Goal: Task Accomplishment & Management: Use online tool/utility

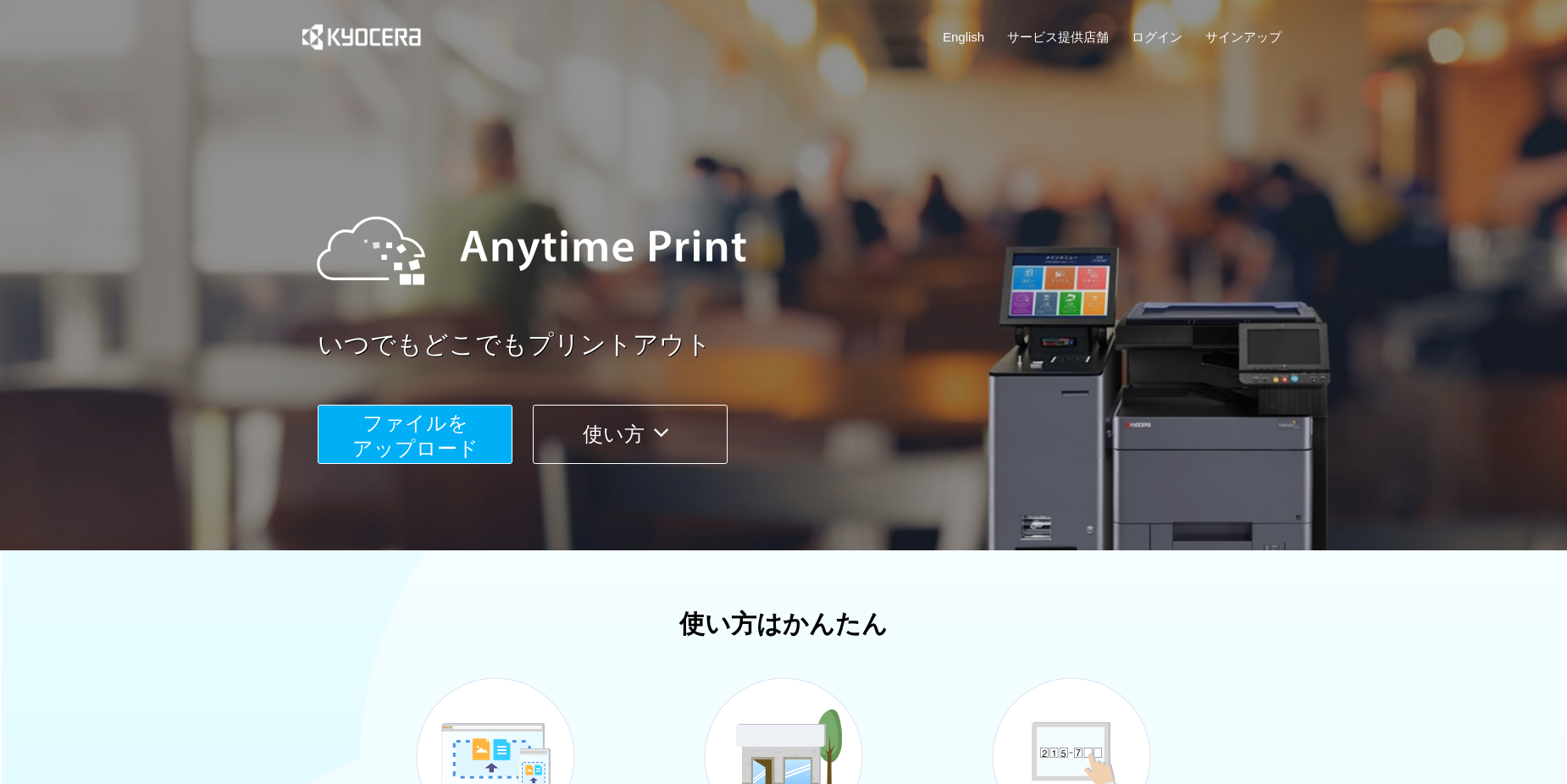
click at [480, 444] on button "ファイルを ​​アップロード" at bounding box center [415, 434] width 195 height 59
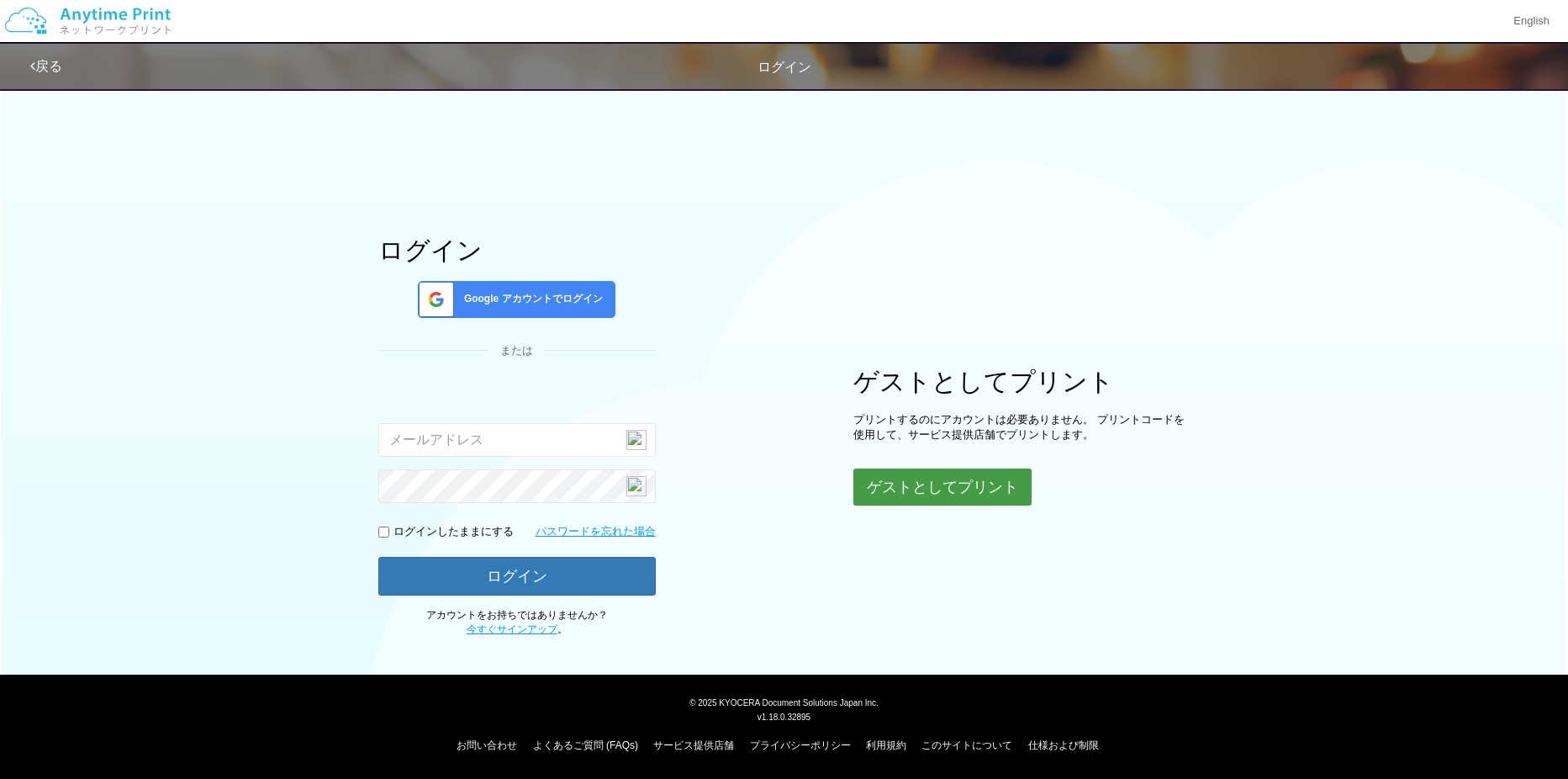
click at [915, 483] on button "ゲストとしてプリント" at bounding box center [943, 486] width 178 height 37
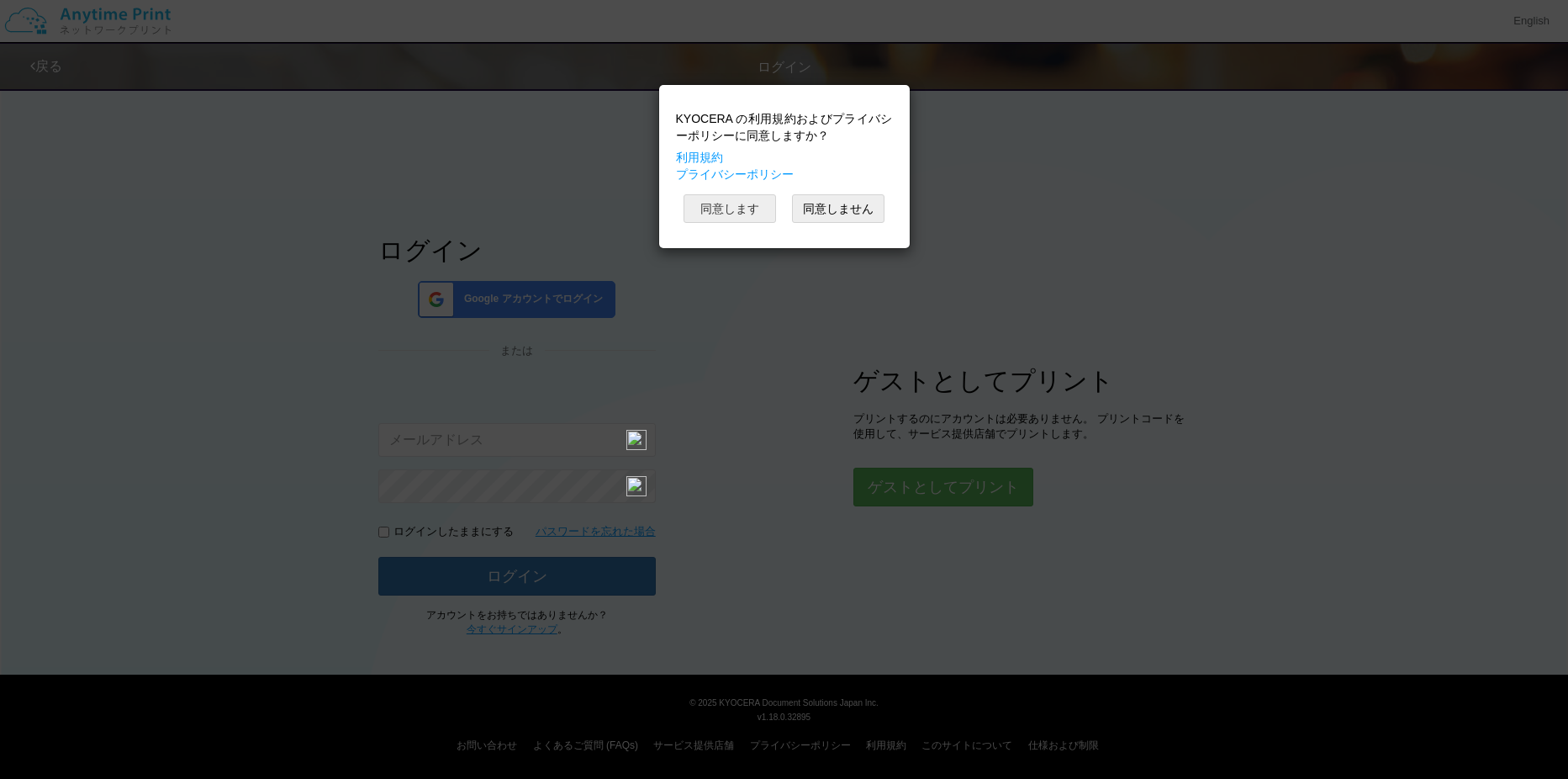
click at [757, 215] on button "同意します" at bounding box center [730, 208] width 92 height 29
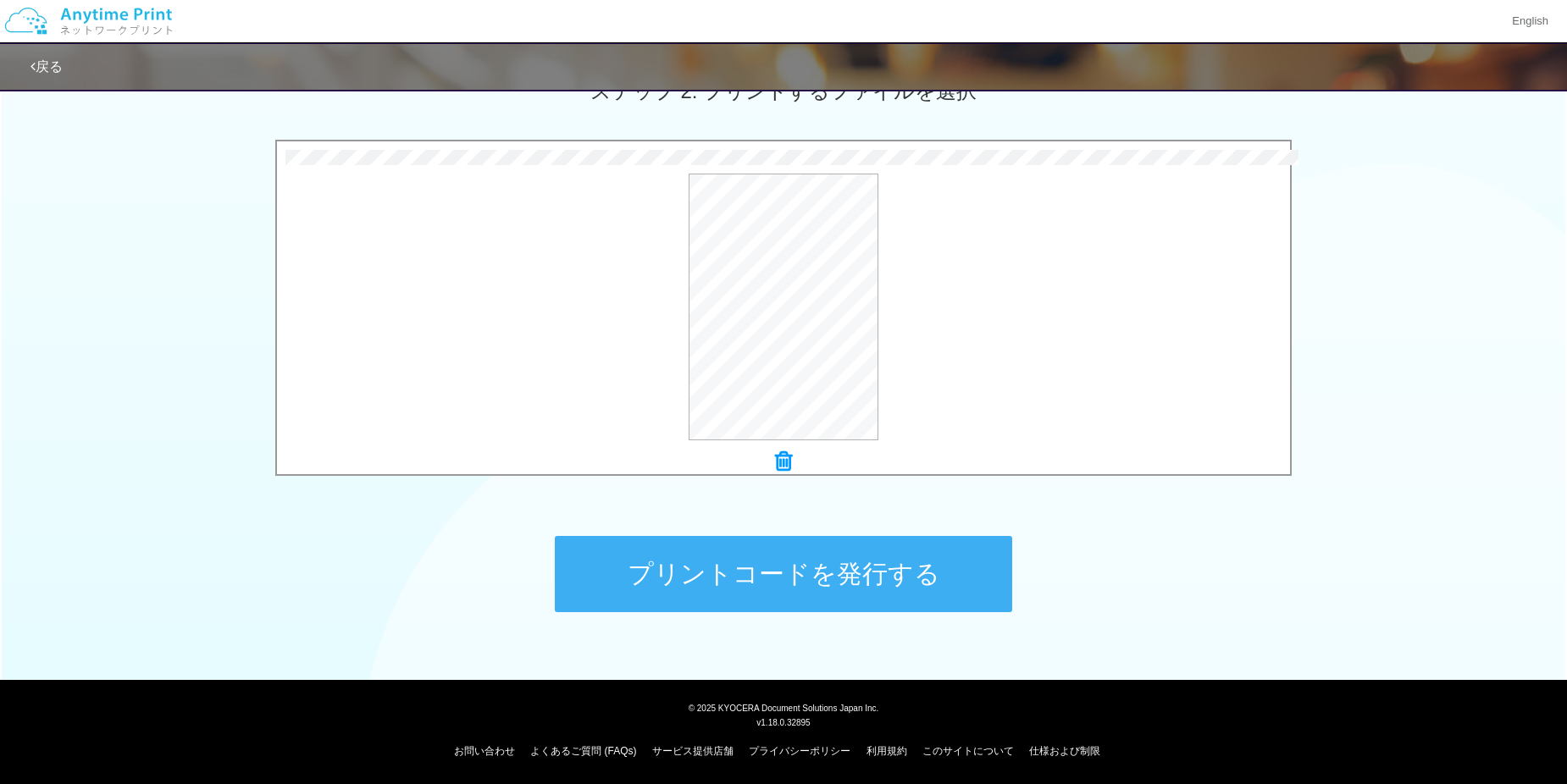
scroll to position [504, 0]
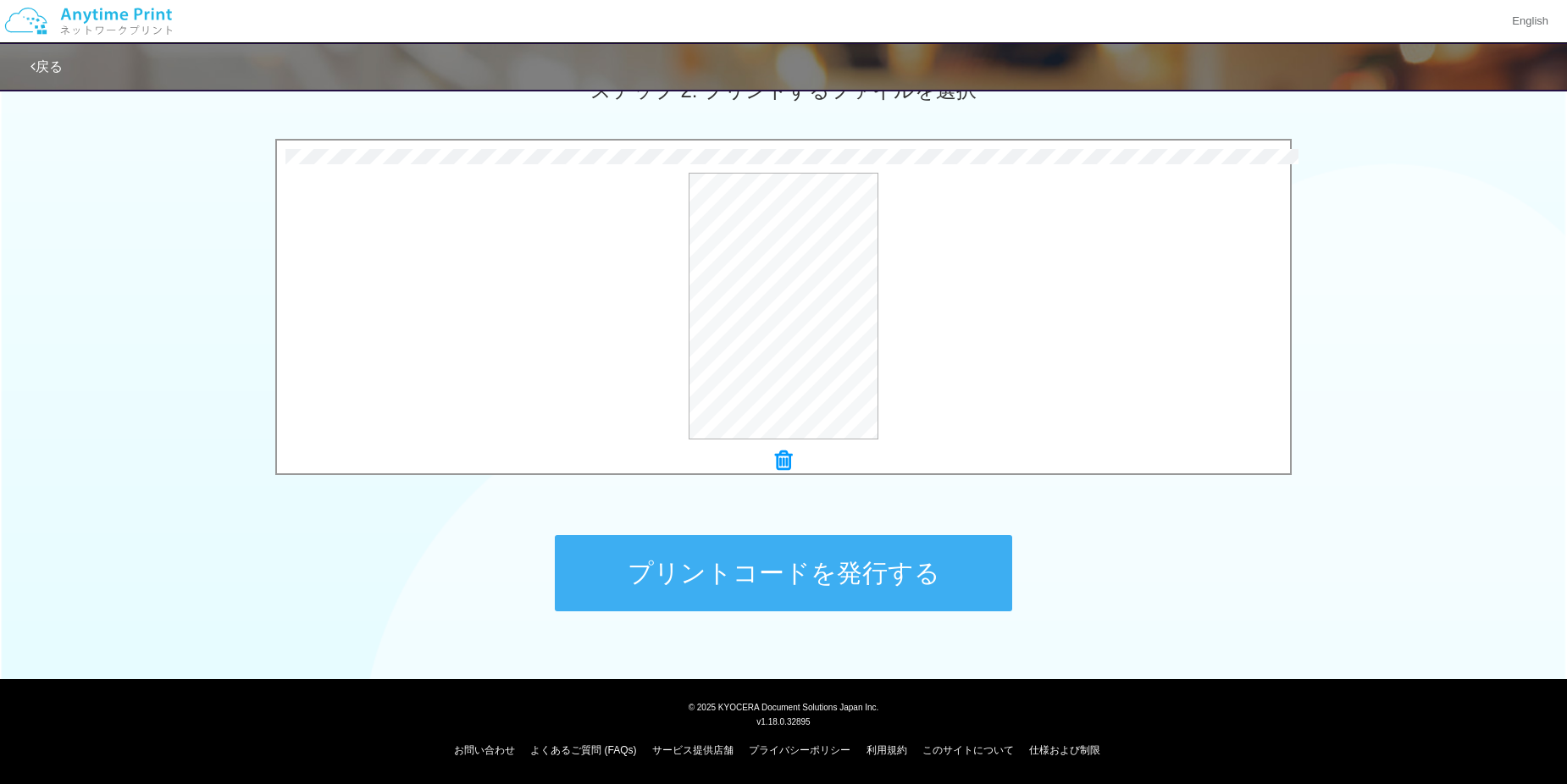
click at [918, 558] on button "プリントコードを発行する" at bounding box center [783, 573] width 457 height 76
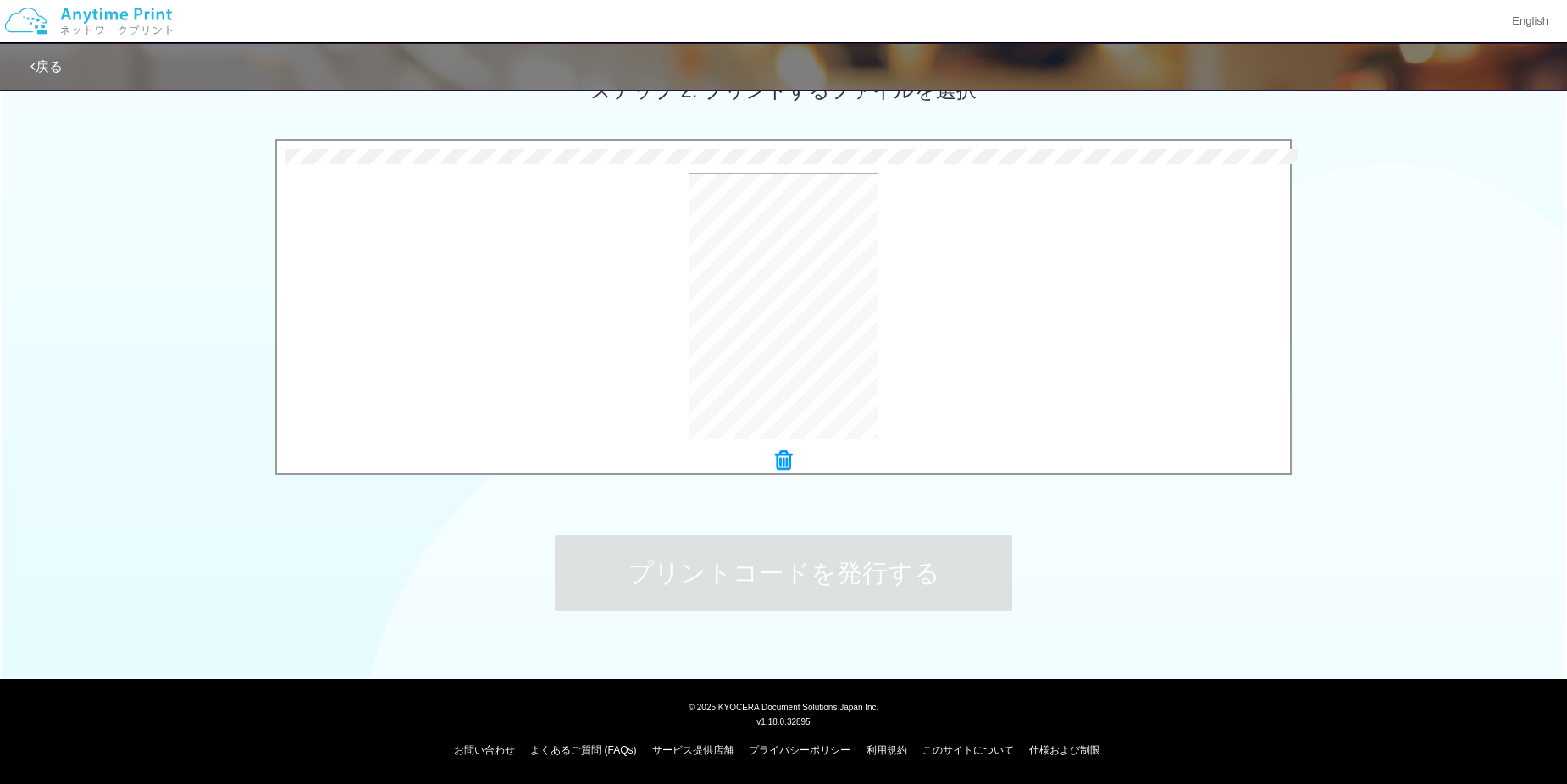
scroll to position [0, 0]
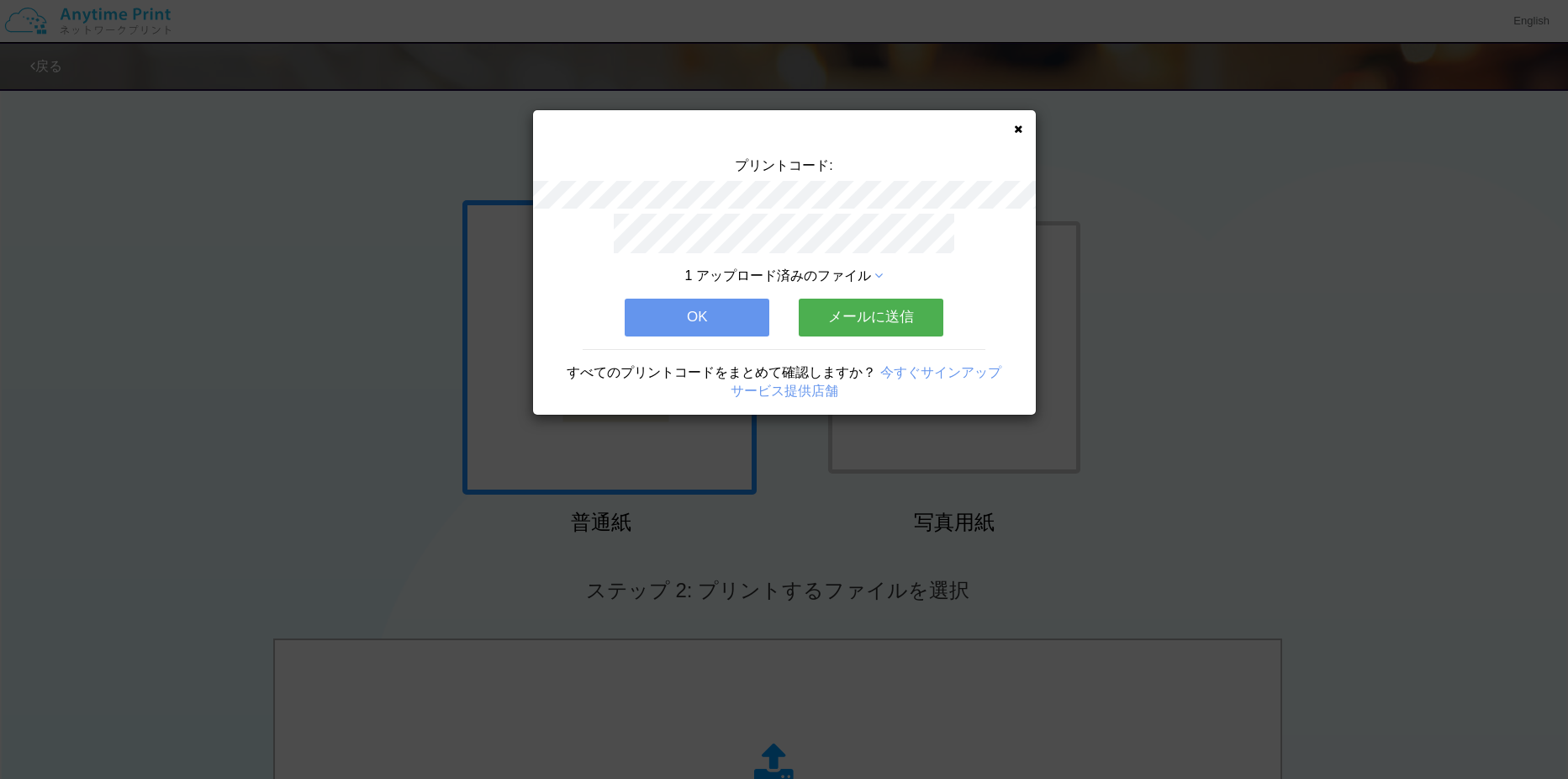
click at [901, 307] on button "メールに送信" at bounding box center [871, 317] width 145 height 37
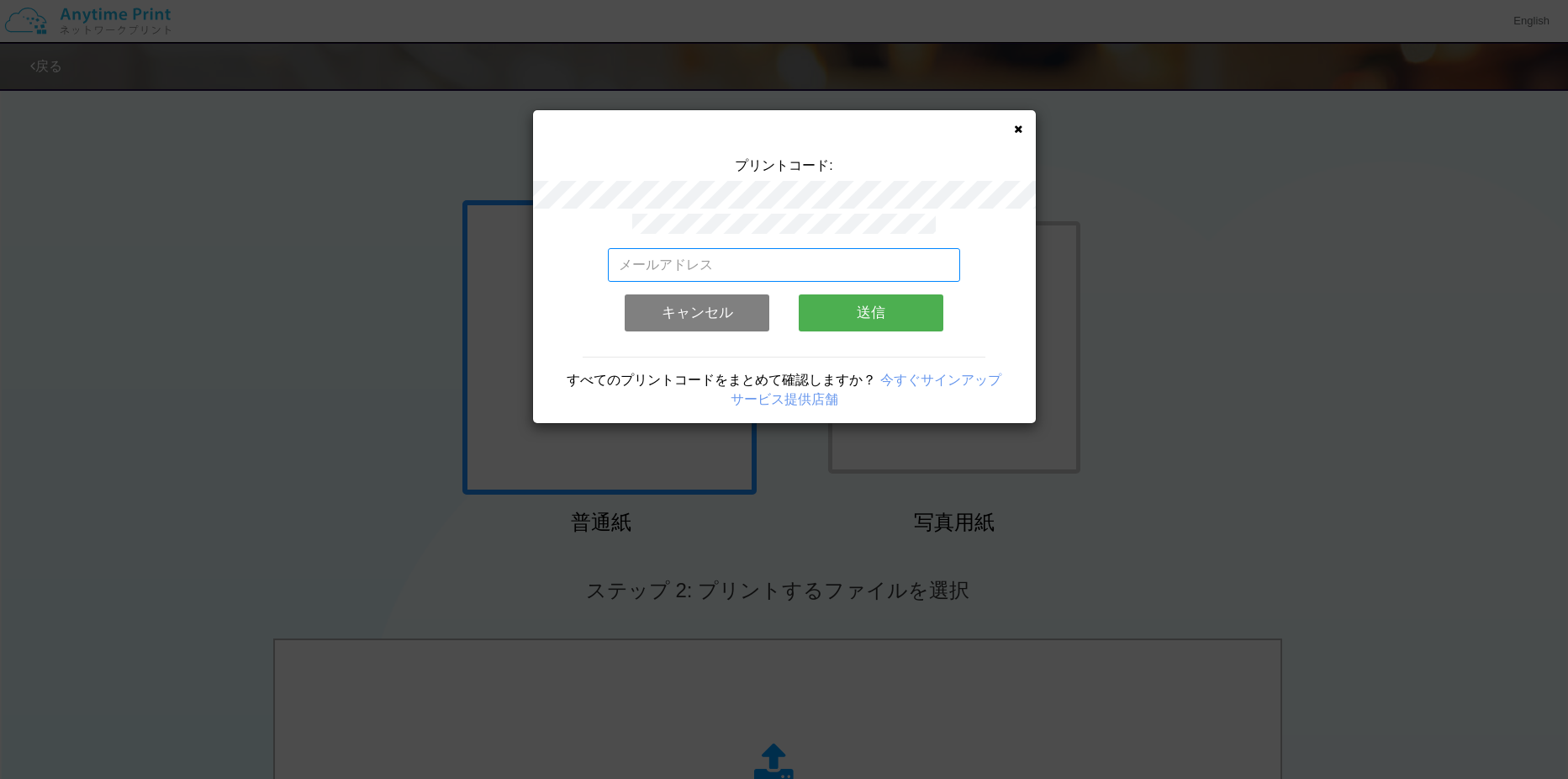
click at [718, 255] on input "email" at bounding box center [784, 265] width 352 height 34
type input "[EMAIL_ADDRESS][DOMAIN_NAME]"
click at [888, 316] on button "送信" at bounding box center [871, 313] width 145 height 37
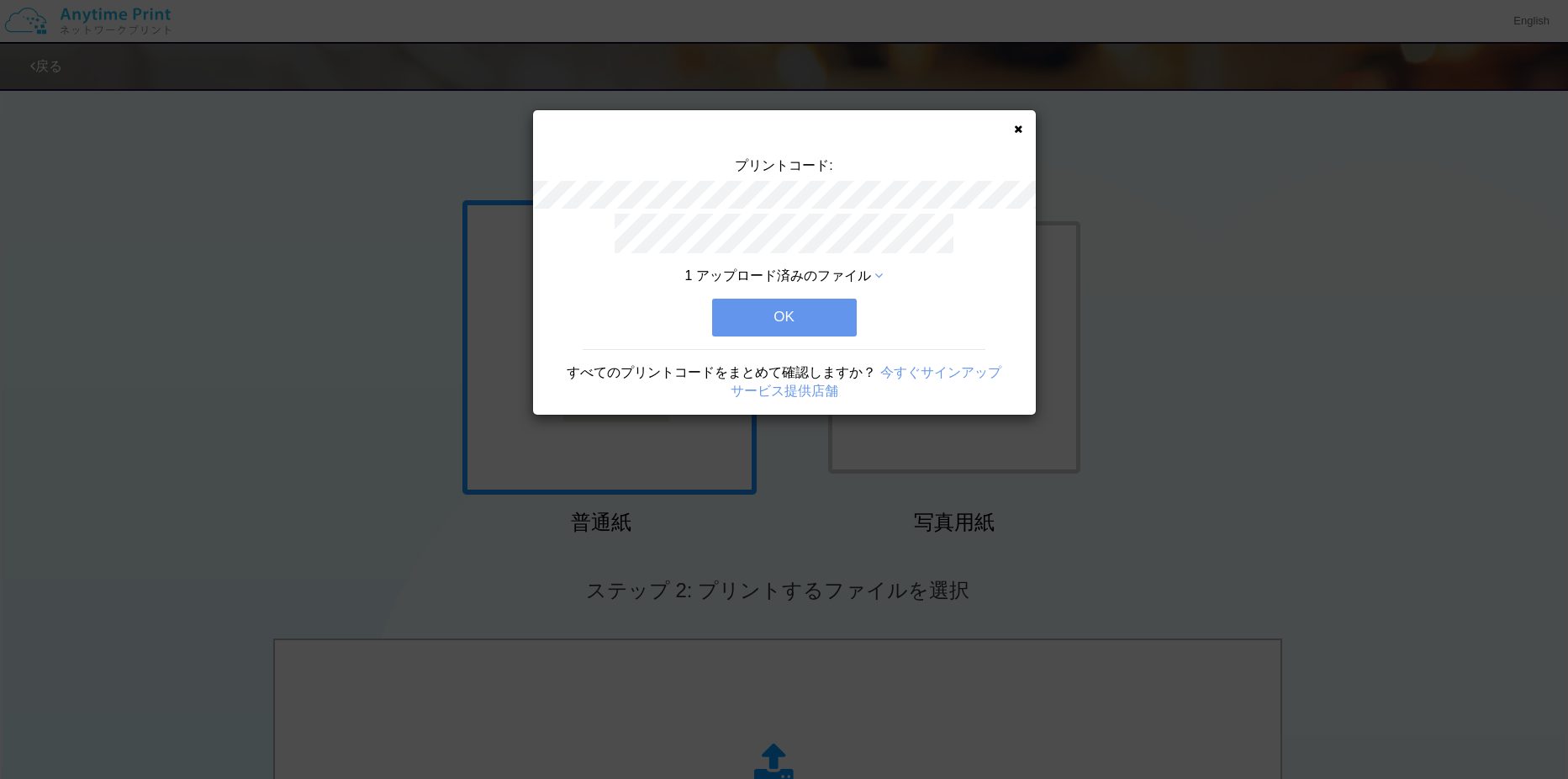
click at [800, 315] on button "OK" at bounding box center [784, 317] width 145 height 37
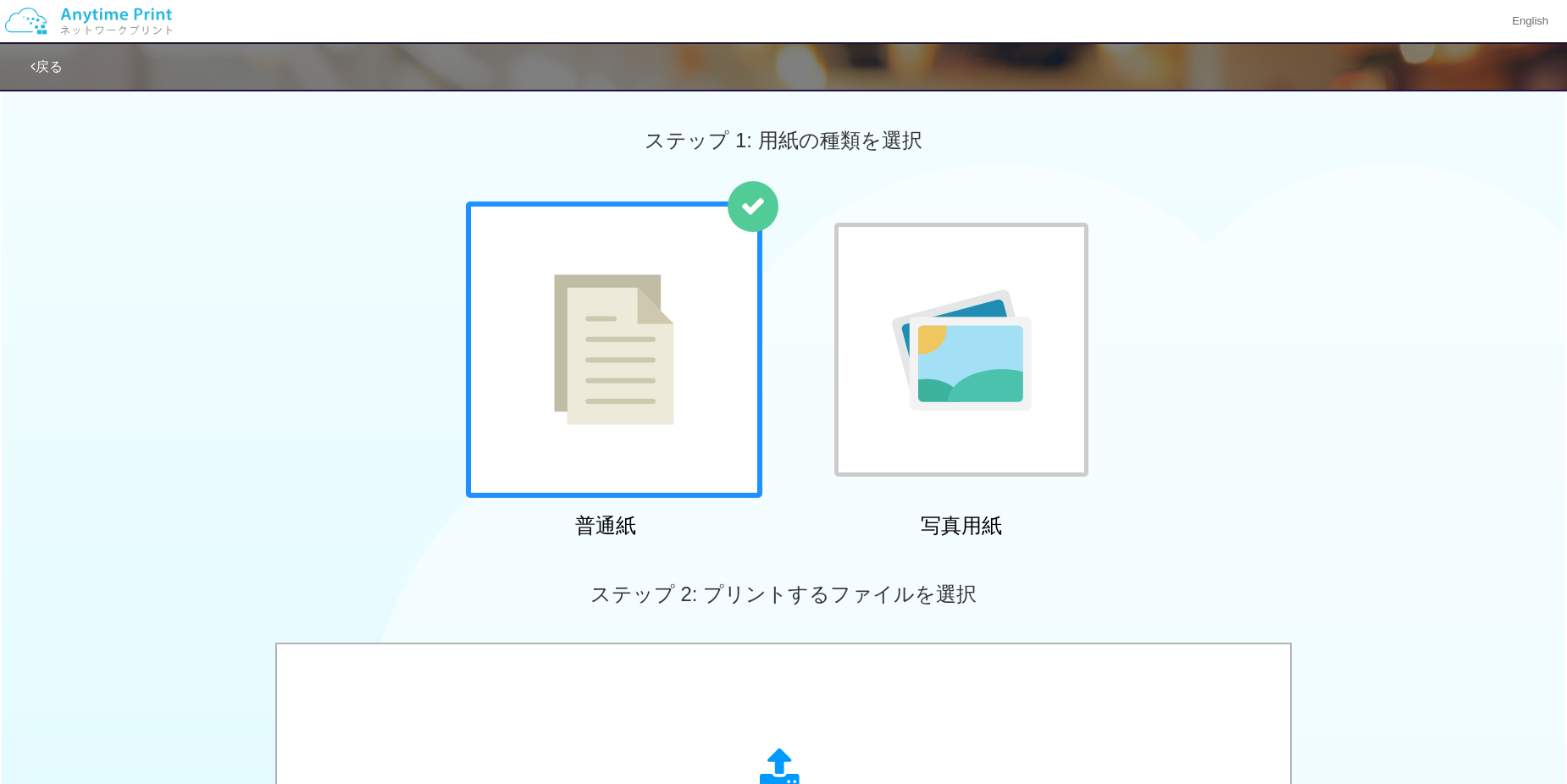
click at [1462, 355] on div "普通紙 写真用紙" at bounding box center [784, 374] width 1567 height 344
